Goal: Information Seeking & Learning: Learn about a topic

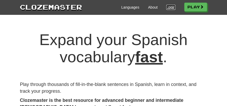
click at [168, 6] on link "Login" at bounding box center [170, 7] width 9 height 5
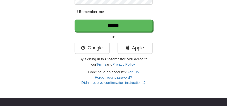
scroll to position [78, 0]
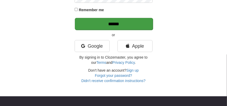
type input "********"
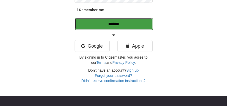
click at [113, 22] on input "******" at bounding box center [114, 24] width 78 height 12
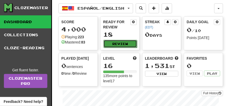
click at [119, 45] on button "Review" at bounding box center [120, 44] width 34 height 8
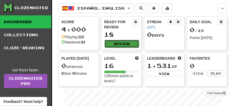
select select "**"
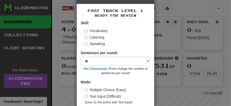
scroll to position [40, 0]
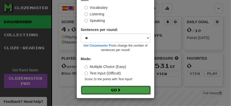
click at [122, 89] on button "Go" at bounding box center [116, 90] width 70 height 9
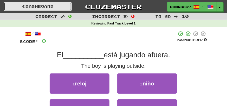
click at [49, 7] on link "Dashboard" at bounding box center [38, 6] width 68 height 9
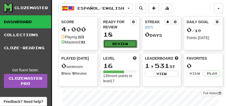
click at [110, 42] on button "Review" at bounding box center [120, 44] width 34 height 8
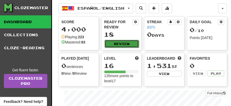
select select "**"
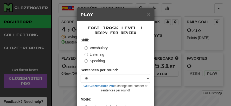
click at [82, 53] on div "Skill: Vocabulary Listening Speaking" at bounding box center [116, 50] width 70 height 26
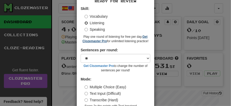
scroll to position [63, 0]
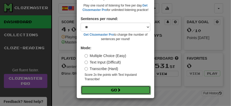
click at [102, 92] on button "Go" at bounding box center [116, 90] width 70 height 9
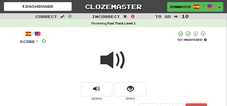
click at [110, 63] on span at bounding box center [114, 60] width 26 height 26
click at [85, 58] on div at bounding box center [113, 63] width 187 height 37
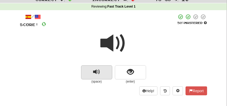
scroll to position [26, 0]
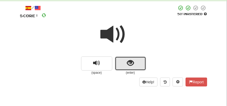
click at [118, 66] on button "show sentence" at bounding box center [130, 63] width 31 height 14
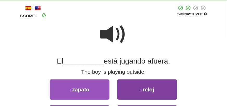
scroll to position [78, 0]
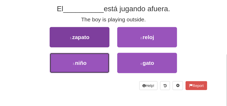
click at [95, 64] on button "3 . niño" at bounding box center [80, 63] width 60 height 20
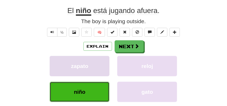
scroll to position [80, 0]
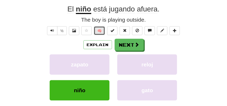
click at [103, 31] on button "🧠" at bounding box center [99, 30] width 11 height 9
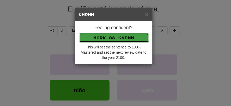
click at [117, 40] on button "Mark as Known" at bounding box center [114, 37] width 70 height 9
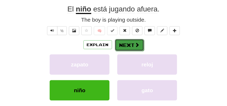
click at [131, 45] on button "Next" at bounding box center [129, 45] width 29 height 12
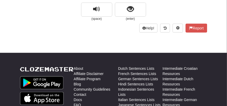
click at [114, 43] on body "Dashboard Clozemaster Donna559 / Toggle Dropdown Dashboard Leaderboard Activity…" at bounding box center [113, 90] width 227 height 340
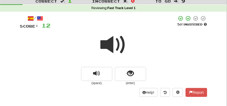
scroll to position [2, 0]
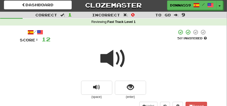
click at [113, 58] on span at bounding box center [114, 58] width 26 height 26
click at [112, 59] on span at bounding box center [114, 58] width 26 height 26
click at [105, 61] on span at bounding box center [114, 58] width 26 height 26
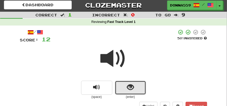
click at [117, 87] on button "show sentence" at bounding box center [130, 88] width 31 height 14
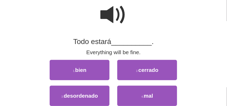
scroll to position [54, 0]
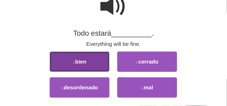
click at [78, 65] on button "1 . bien" at bounding box center [80, 61] width 60 height 20
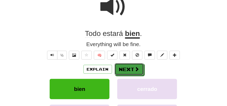
drag, startPoint x: 128, startPoint y: 70, endPoint x: 122, endPoint y: 75, distance: 7.2
click at [122, 75] on div "Explain Next bien cerrado desordenado mal Learn more: bien cerrado desordenado …" at bounding box center [113, 100] width 187 height 75
click at [126, 74] on button "Next" at bounding box center [129, 69] width 29 height 12
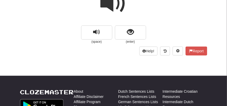
scroll to position [3, 0]
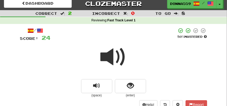
click at [118, 65] on span at bounding box center [114, 57] width 26 height 26
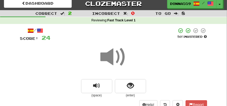
click at [101, 62] on span at bounding box center [114, 57] width 26 height 26
click at [93, 61] on div at bounding box center [113, 60] width 187 height 37
click at [88, 62] on div at bounding box center [113, 60] width 187 height 37
click at [86, 62] on div at bounding box center [113, 60] width 187 height 37
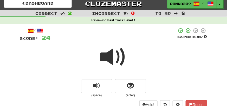
click at [82, 62] on div at bounding box center [113, 60] width 187 height 37
click at [118, 54] on span at bounding box center [114, 57] width 26 height 26
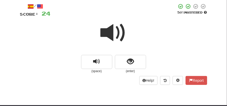
scroll to position [55, 0]
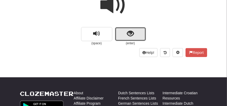
click at [134, 37] on button "show sentence" at bounding box center [130, 34] width 31 height 14
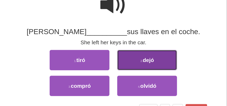
click at [155, 62] on button "2 . dejó" at bounding box center [147, 60] width 60 height 20
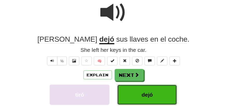
scroll to position [31, 0]
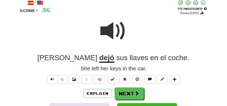
click at [127, 27] on div at bounding box center [113, 34] width 187 height 37
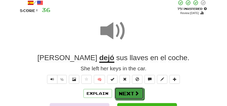
click at [123, 92] on button "Next" at bounding box center [129, 93] width 29 height 12
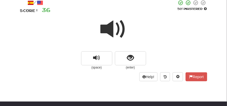
click at [115, 35] on span at bounding box center [114, 29] width 26 height 26
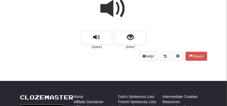
scroll to position [57, 0]
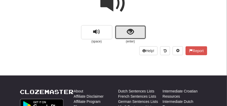
click at [134, 32] on button "show sentence" at bounding box center [130, 32] width 31 height 14
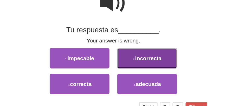
click at [152, 62] on button "2 . incorrecta" at bounding box center [147, 58] width 60 height 20
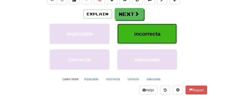
scroll to position [110, 0]
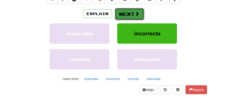
click at [136, 15] on span at bounding box center [137, 13] width 5 height 5
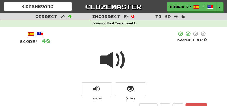
click at [117, 60] on span at bounding box center [114, 60] width 26 height 26
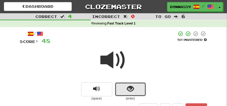
click at [139, 83] on button "show sentence" at bounding box center [130, 89] width 31 height 14
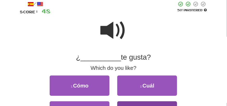
scroll to position [52, 0]
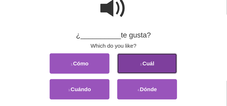
click at [145, 69] on button "2 . Cuál" at bounding box center [147, 63] width 60 height 20
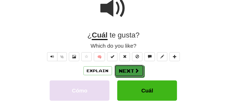
click at [137, 69] on span at bounding box center [137, 70] width 5 height 5
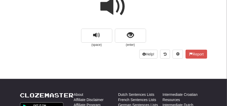
click at [116, 9] on span at bounding box center [114, 7] width 26 height 26
click at [107, 8] on span at bounding box center [114, 7] width 26 height 26
click at [103, 7] on span at bounding box center [114, 7] width 26 height 26
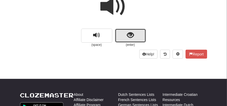
click at [141, 34] on button "show sentence" at bounding box center [130, 36] width 31 height 14
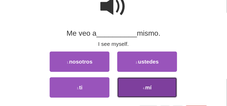
click at [158, 87] on button "4 . mí" at bounding box center [147, 87] width 60 height 20
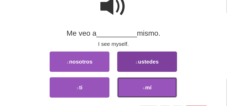
scroll to position [55, 0]
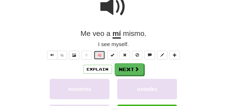
click at [99, 52] on button "🧠" at bounding box center [99, 55] width 11 height 9
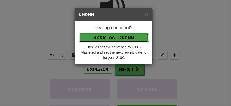
click at [124, 39] on button "Mark as Known" at bounding box center [114, 37] width 70 height 9
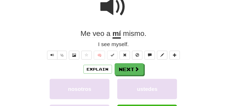
click at [121, 14] on span at bounding box center [114, 7] width 26 height 26
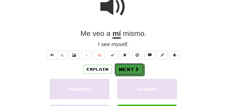
click at [125, 72] on button "Next" at bounding box center [129, 69] width 29 height 12
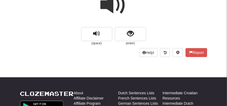
click at [112, 5] on span at bounding box center [114, 5] width 26 height 26
click at [103, 5] on span at bounding box center [114, 5] width 26 height 26
click at [100, 5] on div at bounding box center [113, 8] width 187 height 37
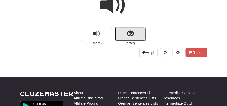
click at [138, 38] on button "show sentence" at bounding box center [130, 34] width 31 height 14
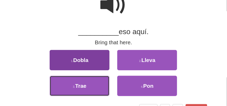
drag, startPoint x: 101, startPoint y: 80, endPoint x: 105, endPoint y: 77, distance: 4.1
click at [103, 79] on button "3 . Trae" at bounding box center [80, 86] width 60 height 20
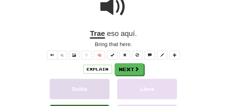
scroll to position [57, 0]
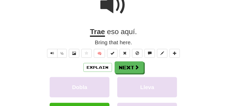
click at [115, 10] on span at bounding box center [114, 5] width 26 height 26
click at [114, 7] on span at bounding box center [114, 5] width 26 height 26
click at [112, 6] on span at bounding box center [114, 5] width 26 height 26
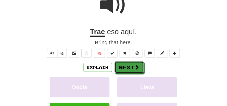
click at [137, 68] on span at bounding box center [137, 67] width 5 height 5
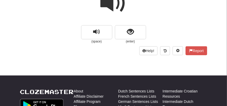
click at [121, 5] on span at bounding box center [114, 3] width 26 height 26
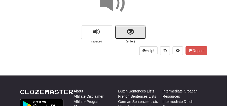
click at [138, 32] on button "show sentence" at bounding box center [130, 32] width 31 height 14
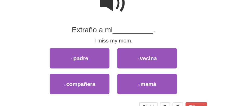
click at [105, 1] on span at bounding box center [114, 3] width 26 height 26
click at [106, 8] on span at bounding box center [114, 3] width 26 height 26
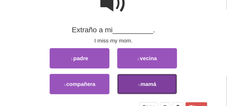
click at [153, 86] on span "mamá" at bounding box center [148, 84] width 16 height 6
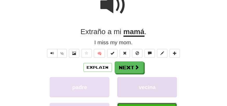
scroll to position [58, 0]
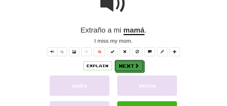
click at [138, 69] on button "Next" at bounding box center [129, 66] width 29 height 12
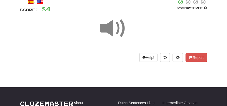
scroll to position [6, 0]
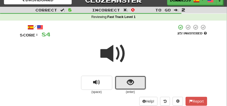
click at [130, 85] on button "show sentence" at bounding box center [130, 83] width 31 height 14
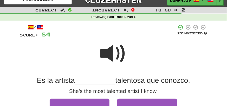
scroll to position [32, 0]
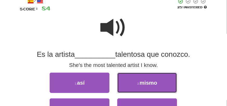
click at [134, 85] on button "2 . mismo" at bounding box center [147, 83] width 60 height 20
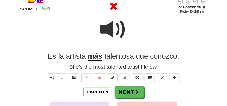
click at [111, 27] on span at bounding box center [114, 29] width 26 height 26
click at [125, 29] on span at bounding box center [114, 29] width 26 height 26
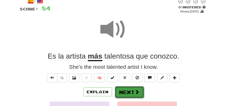
click at [134, 87] on button "Next" at bounding box center [129, 92] width 29 height 12
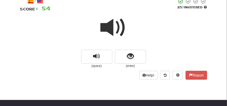
click at [110, 37] on span at bounding box center [114, 28] width 26 height 26
click at [113, 27] on span at bounding box center [114, 28] width 26 height 26
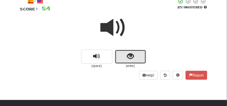
click at [137, 53] on button "show sentence" at bounding box center [130, 57] width 31 height 14
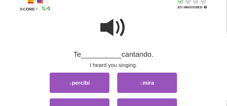
click at [122, 24] on span at bounding box center [114, 28] width 26 height 26
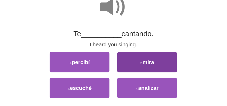
scroll to position [59, 0]
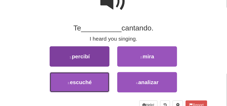
click at [101, 73] on button "3 . escuché" at bounding box center [80, 82] width 60 height 20
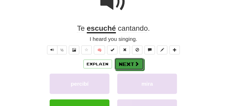
drag, startPoint x: 132, startPoint y: 63, endPoint x: 134, endPoint y: 62, distance: 2.8
click at [132, 63] on button "Next" at bounding box center [129, 64] width 29 height 12
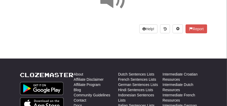
scroll to position [0, 0]
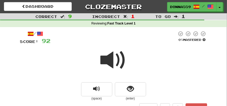
click at [117, 58] on span at bounding box center [114, 60] width 26 height 26
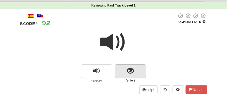
scroll to position [26, 0]
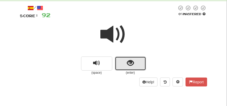
click at [138, 64] on button "show sentence" at bounding box center [130, 63] width 31 height 14
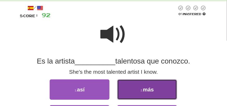
click at [170, 92] on button "2 . más" at bounding box center [147, 89] width 60 height 20
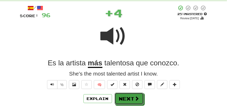
click at [138, 96] on span at bounding box center [137, 98] width 5 height 5
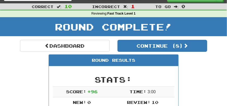
scroll to position [0, 0]
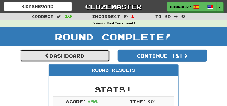
click at [101, 53] on link "Dashboard" at bounding box center [65, 56] width 90 height 12
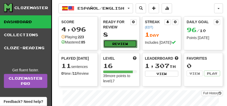
click at [117, 44] on button "Review" at bounding box center [120, 44] width 34 height 8
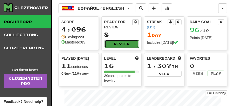
select select "**"
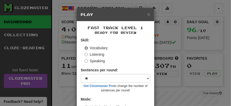
scroll to position [40, 0]
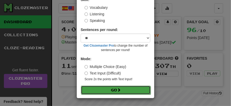
click at [127, 89] on button "Go" at bounding box center [116, 90] width 70 height 9
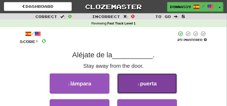
click at [164, 83] on button "2 . puerta" at bounding box center [147, 83] width 60 height 20
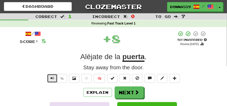
click at [51, 79] on button "Text-to-speech controls" at bounding box center [52, 78] width 10 height 9
click at [54, 78] on button "Text-to-speech controls" at bounding box center [52, 78] width 10 height 9
click at [53, 77] on span "Text-to-speech controls" at bounding box center [52, 78] width 4 height 4
click at [50, 77] on button "Text-to-speech controls" at bounding box center [52, 78] width 10 height 9
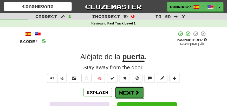
click at [134, 92] on button "Next" at bounding box center [129, 93] width 29 height 12
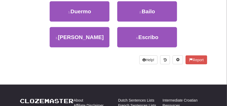
scroll to position [78, 0]
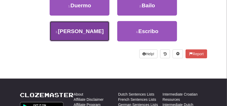
click at [87, 32] on span "[PERSON_NAME]" at bounding box center [81, 31] width 46 height 6
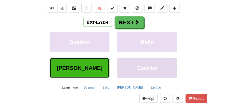
scroll to position [29, 0]
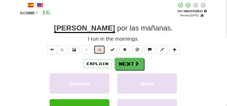
click at [101, 49] on button "🧠" at bounding box center [99, 49] width 11 height 9
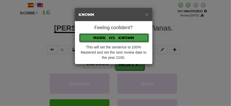
click at [114, 38] on button "Mark as Known" at bounding box center [114, 37] width 70 height 9
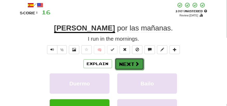
click at [129, 63] on button "Next" at bounding box center [129, 64] width 29 height 12
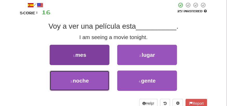
click at [97, 79] on button "3 . noche" at bounding box center [80, 80] width 60 height 20
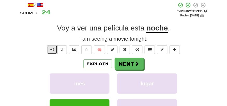
click at [54, 48] on span "Text-to-speech controls" at bounding box center [52, 50] width 4 height 4
click at [55, 48] on button "Text-to-speech controls" at bounding box center [52, 49] width 10 height 9
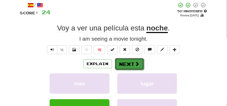
click at [122, 64] on button "Next" at bounding box center [129, 64] width 29 height 12
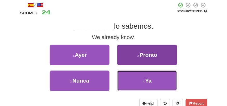
click at [142, 80] on button "4 . Ya" at bounding box center [147, 80] width 60 height 20
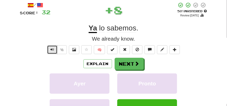
click at [54, 51] on button "Text-to-speech controls" at bounding box center [52, 49] width 10 height 9
click at [53, 50] on span "Text-to-speech controls" at bounding box center [52, 50] width 4 height 4
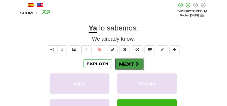
click at [133, 67] on button "Next" at bounding box center [129, 64] width 29 height 12
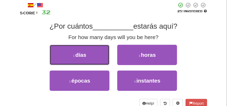
click at [80, 57] on span "días" at bounding box center [80, 55] width 11 height 6
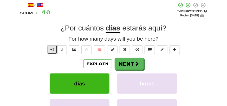
click at [49, 50] on button "Text-to-speech controls" at bounding box center [52, 49] width 10 height 9
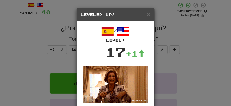
click at [46, 49] on div "× Leveled Up! / Level: 17 +1 Tell the world! Share Post Close" at bounding box center [115, 53] width 231 height 106
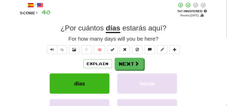
click at [46, 49] on div "½" at bounding box center [56, 49] width 21 height 9
click at [52, 49] on span "Text-to-speech controls" at bounding box center [52, 50] width 4 height 4
click at [50, 49] on button "Text-to-speech controls" at bounding box center [52, 49] width 10 height 9
click at [49, 49] on button "Text-to-speech controls" at bounding box center [52, 49] width 10 height 9
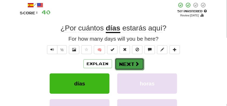
click at [122, 66] on button "Next" at bounding box center [129, 64] width 29 height 12
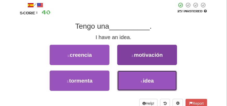
click at [148, 85] on button "4 . idea" at bounding box center [147, 80] width 60 height 20
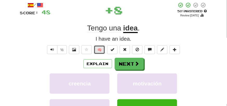
click at [96, 51] on button "🧠" at bounding box center [99, 49] width 11 height 9
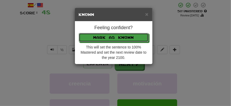
click at [105, 41] on button "Mark as Known" at bounding box center [114, 37] width 70 height 9
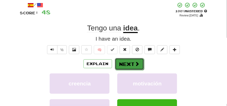
click at [125, 60] on button "Next" at bounding box center [129, 64] width 29 height 12
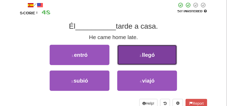
click at [135, 60] on button "2 . llegó" at bounding box center [147, 55] width 60 height 20
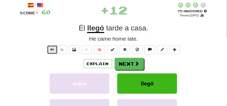
click at [48, 50] on button "Text-to-speech controls" at bounding box center [52, 49] width 10 height 9
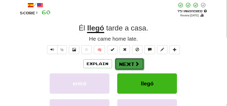
click at [132, 65] on button "Next" at bounding box center [129, 64] width 29 height 12
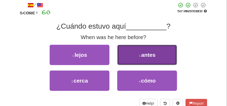
click at [147, 60] on button "2 . antes" at bounding box center [147, 55] width 60 height 20
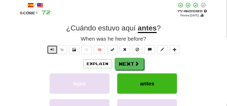
click at [55, 48] on button "Text-to-speech controls" at bounding box center [52, 49] width 10 height 9
click at [54, 48] on button "Text-to-speech controls" at bounding box center [52, 49] width 10 height 9
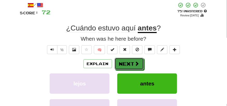
click at [134, 62] on button "Next" at bounding box center [129, 64] width 29 height 12
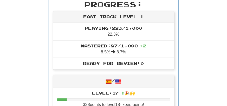
scroll to position [233, 0]
